Goal: Task Accomplishment & Management: Manage account settings

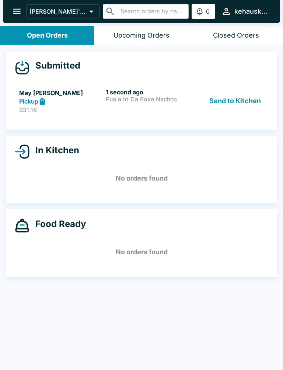
click at [36, 95] on h5 "May [PERSON_NAME]" at bounding box center [61, 93] width 84 height 9
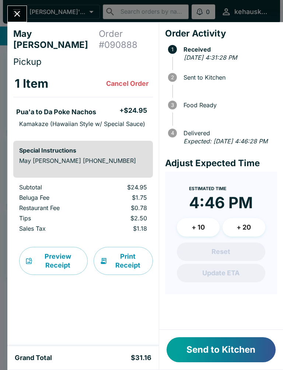
click at [220, 334] on div "Send to Kitchen" at bounding box center [221, 350] width 124 height 40
click at [220, 339] on button "Send to Kitchen" at bounding box center [221, 350] width 109 height 25
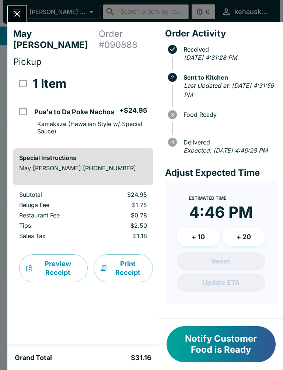
click at [125, 266] on button "Print Receipt" at bounding box center [123, 269] width 59 height 28
click at [124, 263] on button "Print Receipt" at bounding box center [123, 269] width 59 height 28
click at [221, 340] on button "Notify Customer Food is Ready" at bounding box center [221, 345] width 109 height 36
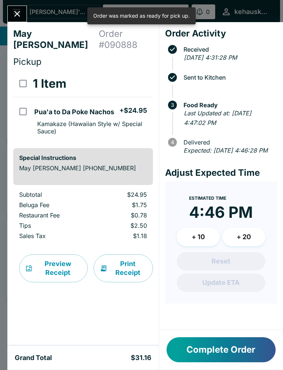
click at [29, 5] on div "May [PERSON_NAME] Order # 090888 Pickup 1 Item Pua'a to Da Poke Nachos + $24.95…" at bounding box center [141, 185] width 283 height 370
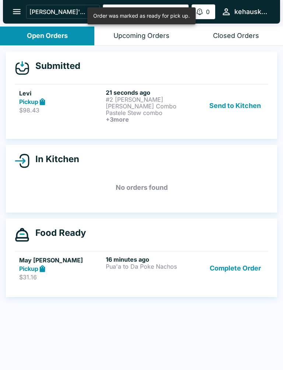
click at [21, 7] on icon "open drawer" at bounding box center [17, 12] width 10 height 10
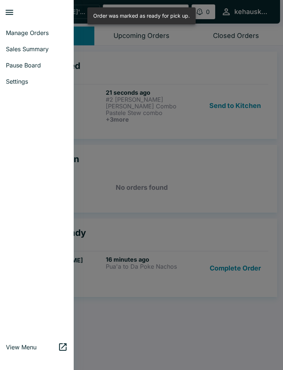
click at [230, 150] on div at bounding box center [141, 185] width 283 height 370
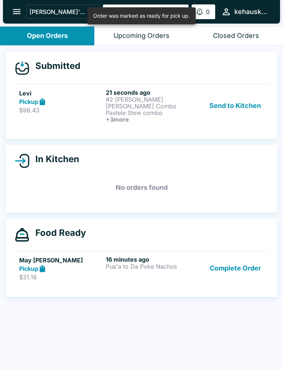
click at [130, 98] on p "#2 [PERSON_NAME] [PERSON_NAME] Combo" at bounding box center [148, 102] width 84 height 13
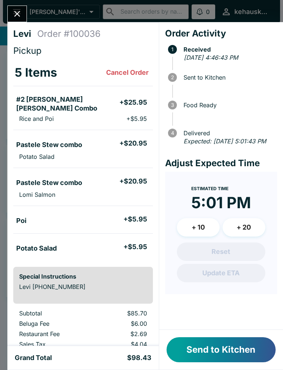
click at [220, 345] on button "Send to Kitchen" at bounding box center [221, 350] width 109 height 25
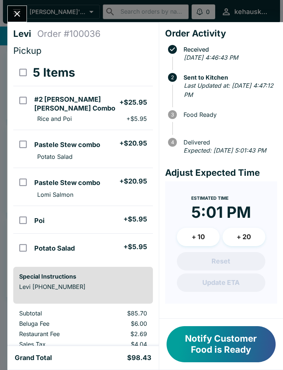
click at [243, 346] on button "Notify Customer Food is Ready" at bounding box center [221, 345] width 109 height 36
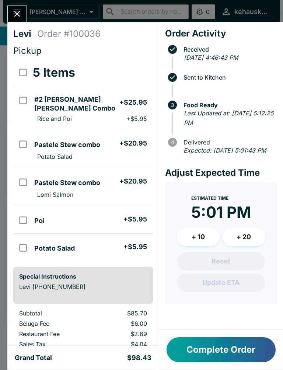
click at [244, 340] on button "Complete Order" at bounding box center [221, 350] width 109 height 25
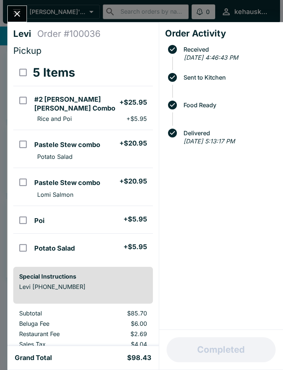
click at [12, 10] on button "Close" at bounding box center [17, 14] width 19 height 16
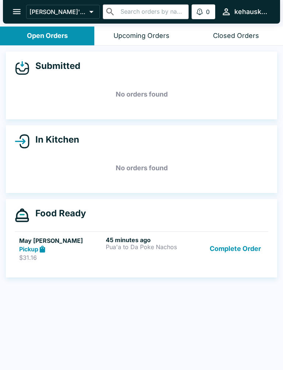
click at [134, 245] on p "Pua'a to Da Poke Nachos" at bounding box center [148, 247] width 84 height 7
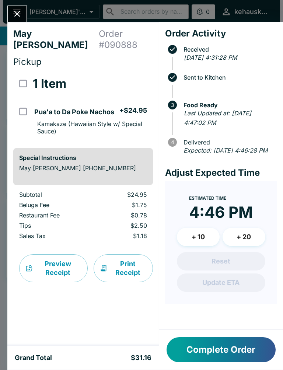
click at [124, 258] on button "Print Receipt" at bounding box center [123, 269] width 59 height 28
click at [241, 341] on button "Complete Order" at bounding box center [221, 350] width 109 height 25
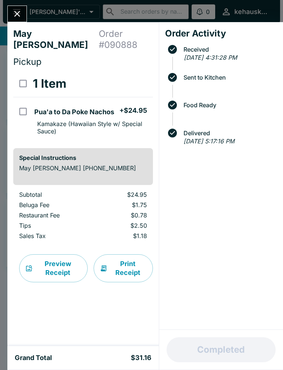
click at [138, 270] on button "Print Receipt" at bounding box center [123, 269] width 59 height 28
click at [11, 16] on button "Close" at bounding box center [17, 14] width 19 height 16
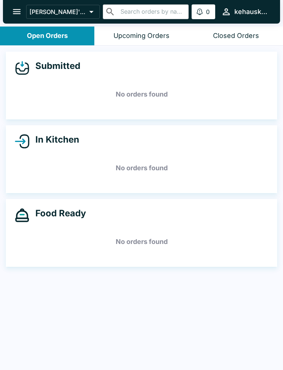
click at [147, 37] on div "Upcoming Orders" at bounding box center [142, 36] width 56 height 8
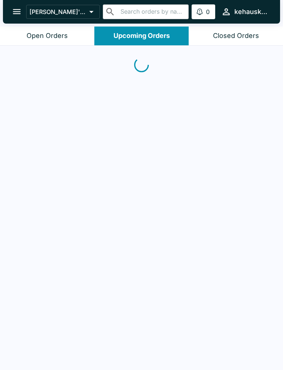
click at [62, 28] on button "Open Orders" at bounding box center [47, 36] width 94 height 19
